Goal: Transaction & Acquisition: Download file/media

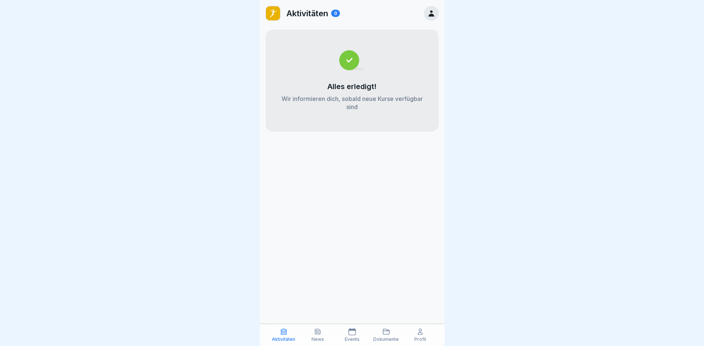
click at [345, 338] on p "Events" at bounding box center [352, 339] width 15 height 5
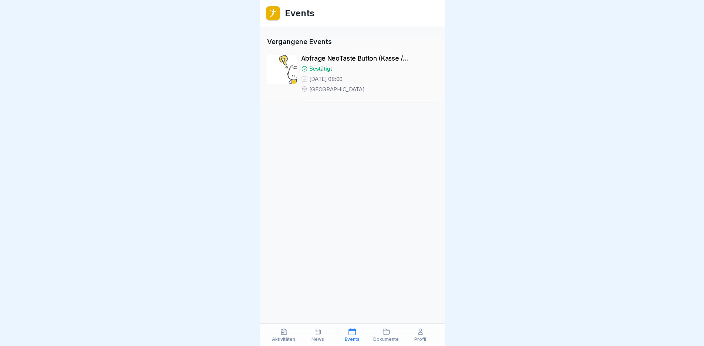
click at [321, 338] on p "News" at bounding box center [318, 339] width 13 height 5
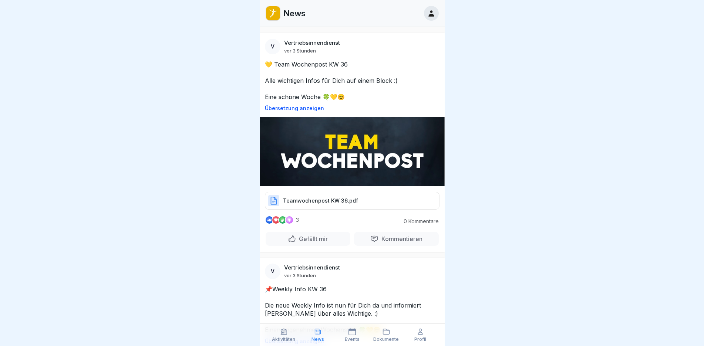
click at [402, 196] on div "Teamwochenpost KW 36.pdf" at bounding box center [352, 201] width 175 height 18
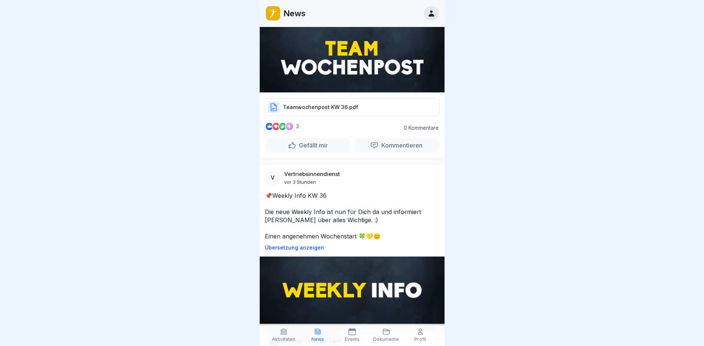
scroll to position [37, 0]
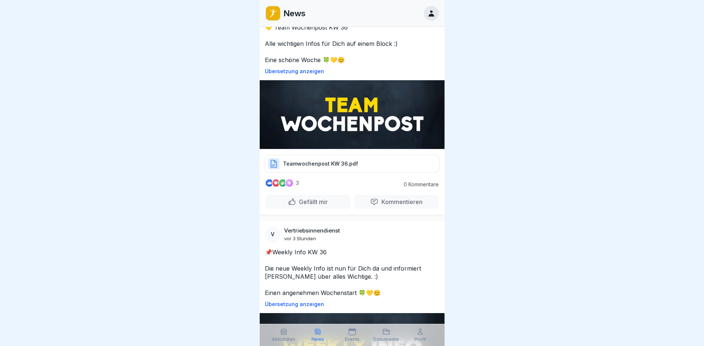
click at [351, 165] on p "Teamwochenpost KW 36.pdf" at bounding box center [320, 163] width 75 height 7
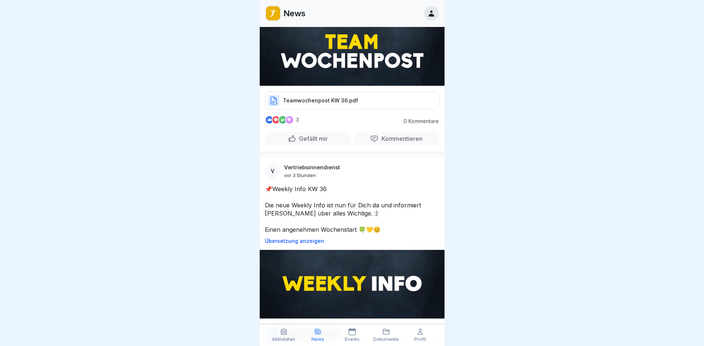
scroll to position [148, 0]
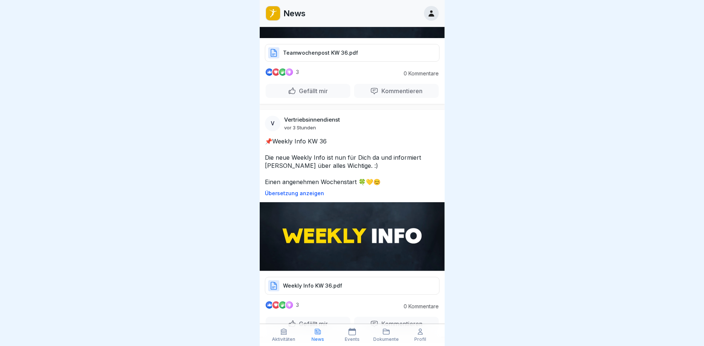
click at [372, 282] on div "Weekly Info KW 36.pdf" at bounding box center [352, 286] width 175 height 18
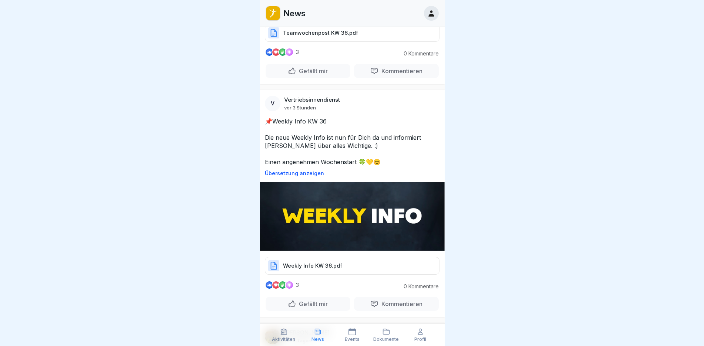
scroll to position [222, 0]
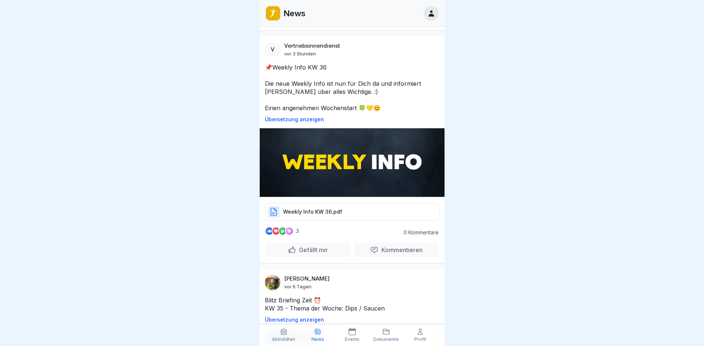
click at [369, 206] on div "Weekly Info KW 36.pdf" at bounding box center [352, 212] width 175 height 18
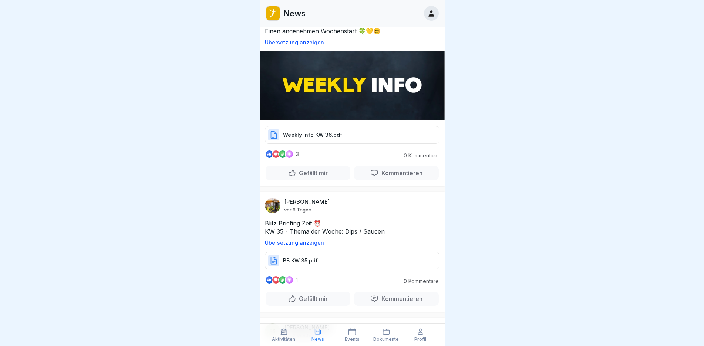
scroll to position [370, 0]
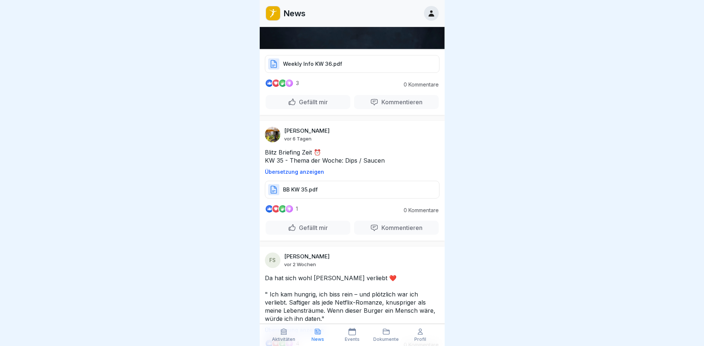
click at [391, 184] on div "BB KW 35.pdf" at bounding box center [352, 190] width 175 height 18
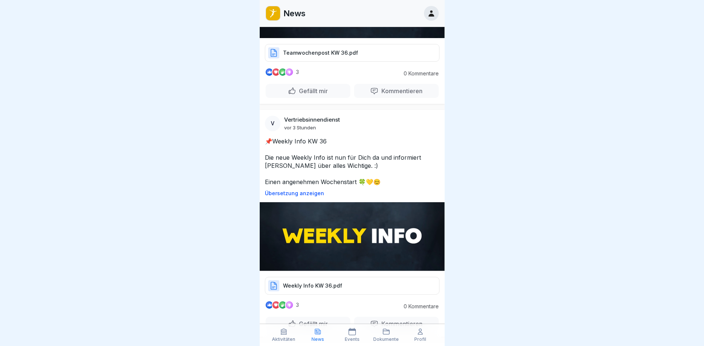
scroll to position [0, 0]
